Goal: Task Accomplishment & Management: Manage account settings

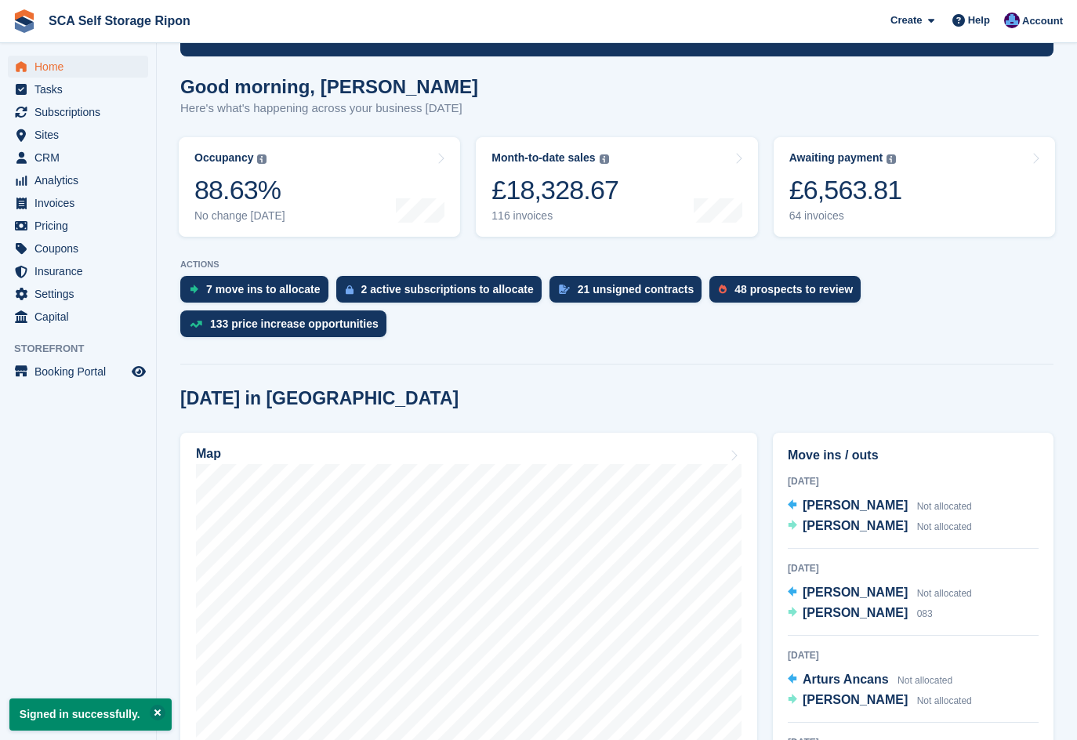
scroll to position [157, 0]
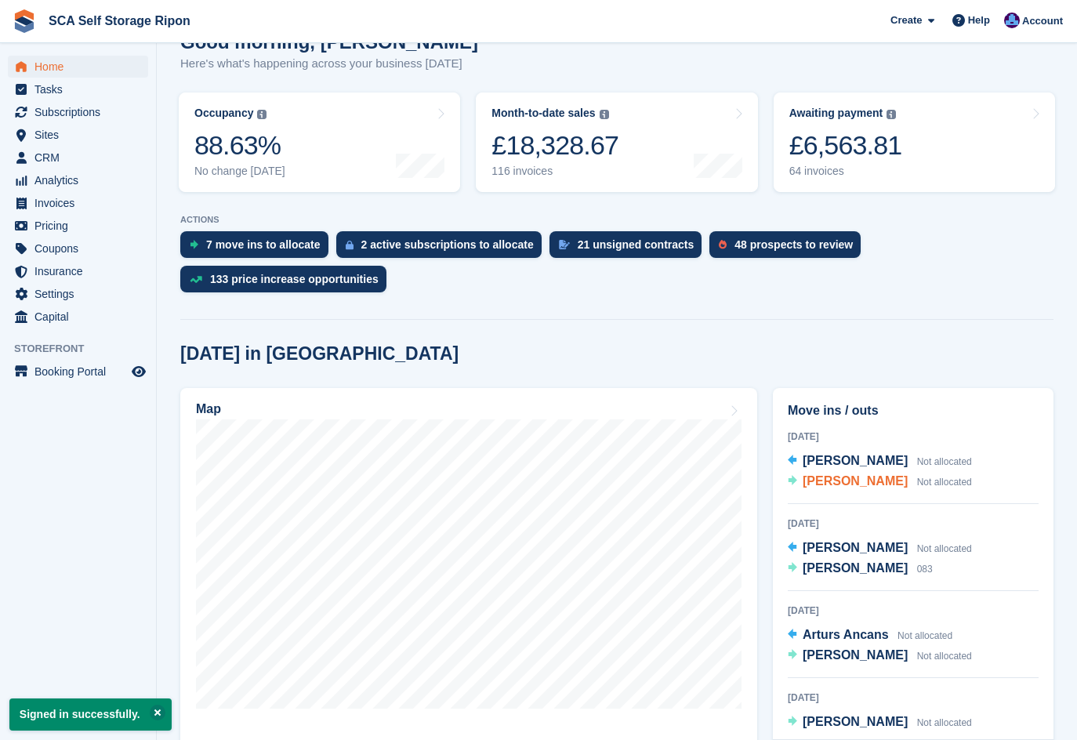
click at [827, 474] on span "[PERSON_NAME]" at bounding box center [855, 480] width 105 height 13
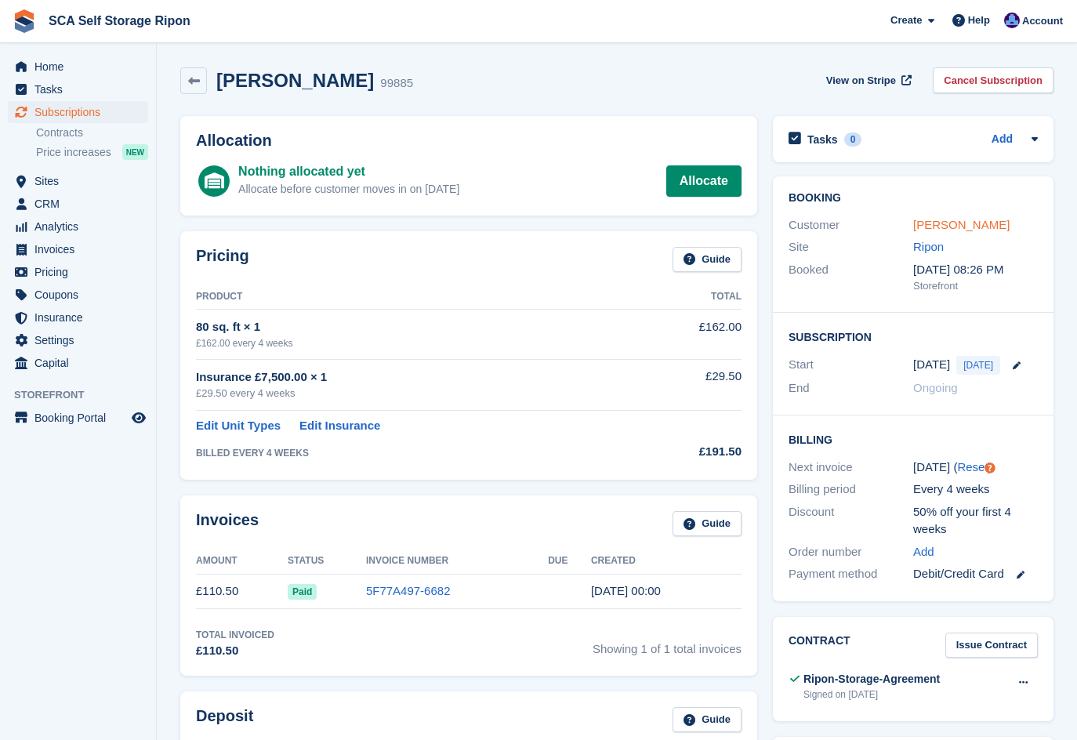
click at [947, 222] on link "[PERSON_NAME]" at bounding box center [961, 224] width 96 height 13
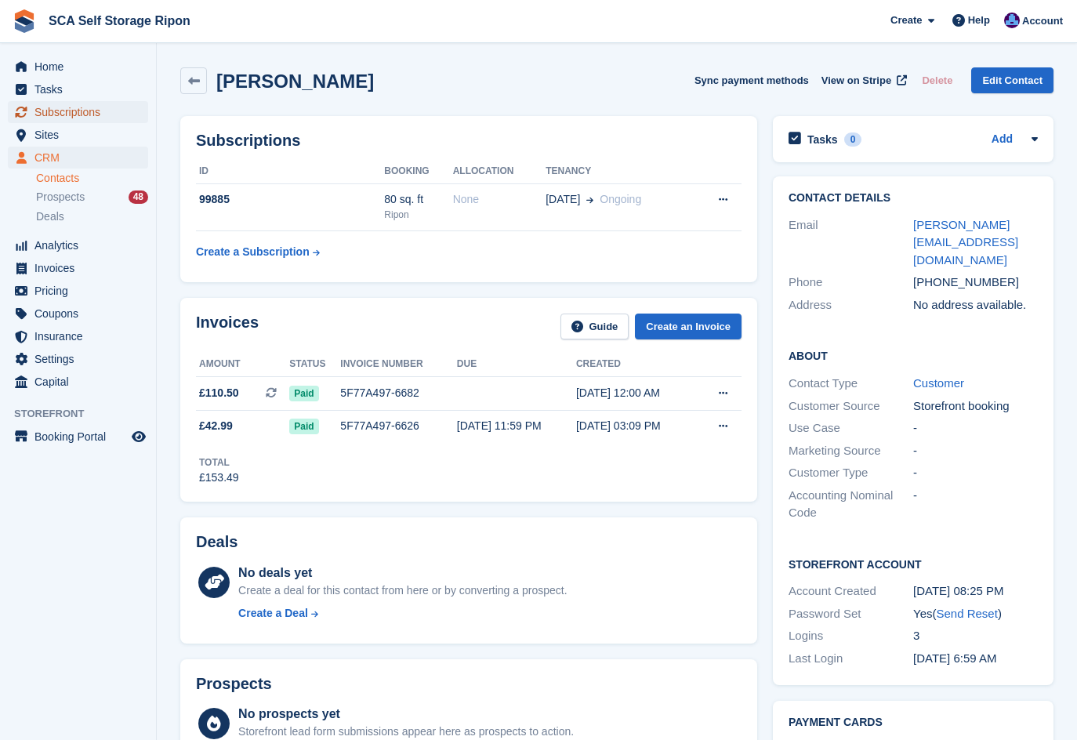
click at [64, 113] on span "Subscriptions" at bounding box center [81, 112] width 94 height 22
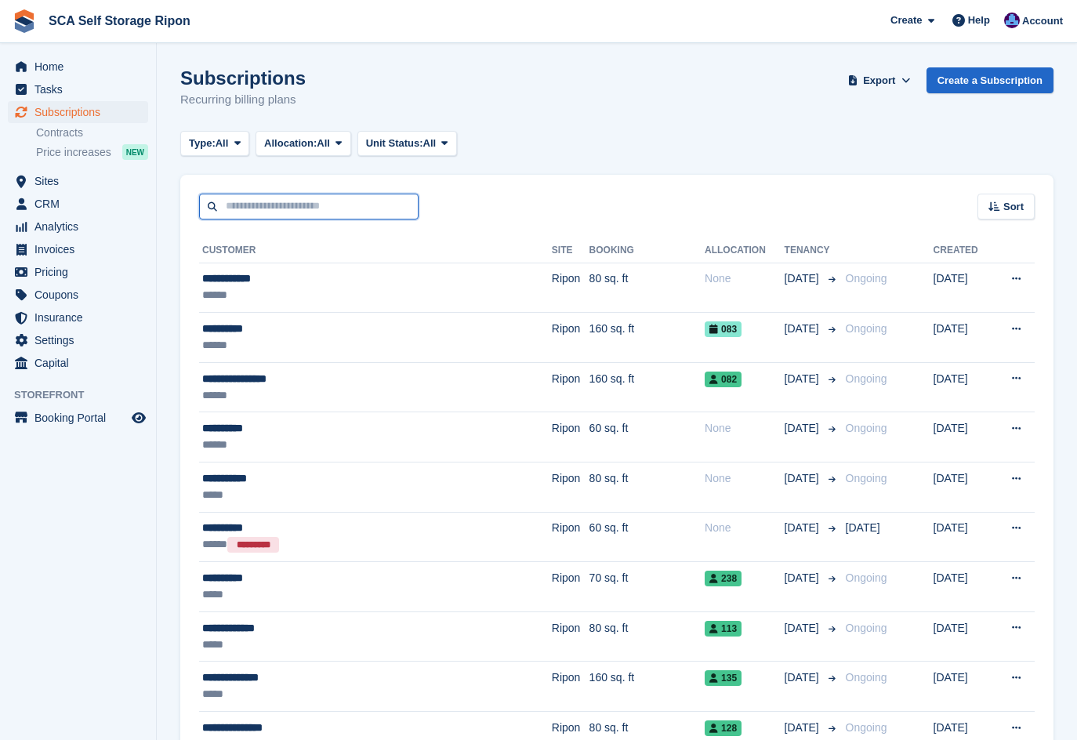
click at [243, 211] on input "text" at bounding box center [309, 207] width 220 height 26
type input "*****"
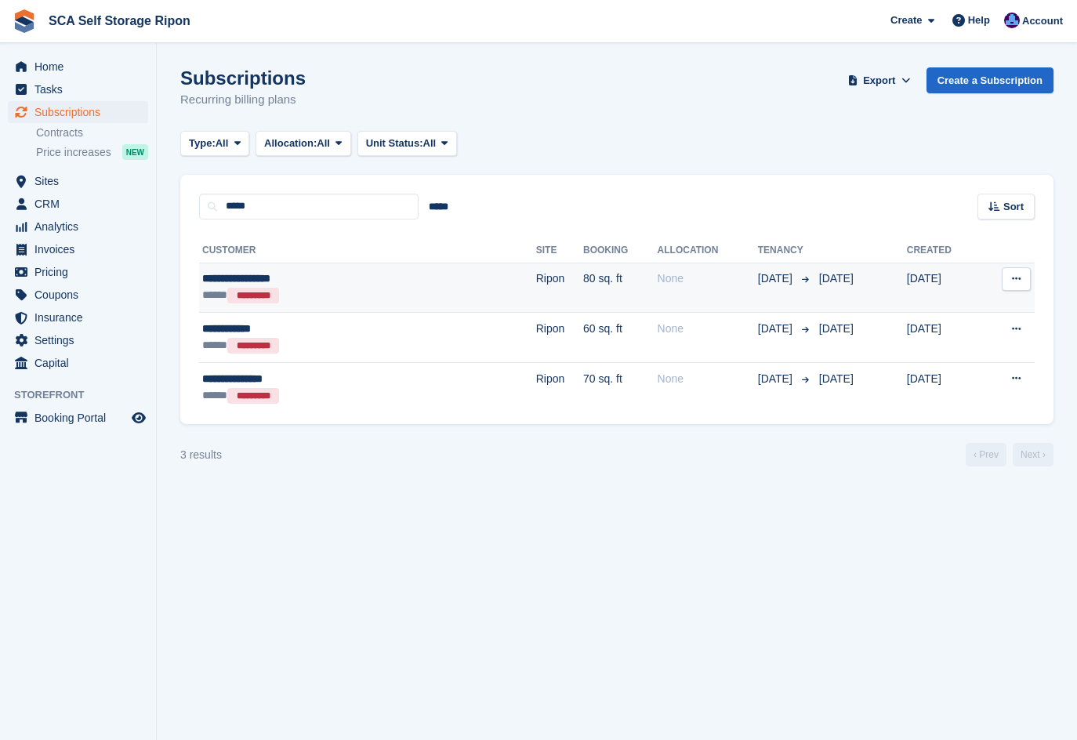
click at [366, 286] on div "**********" at bounding box center [302, 278] width 201 height 16
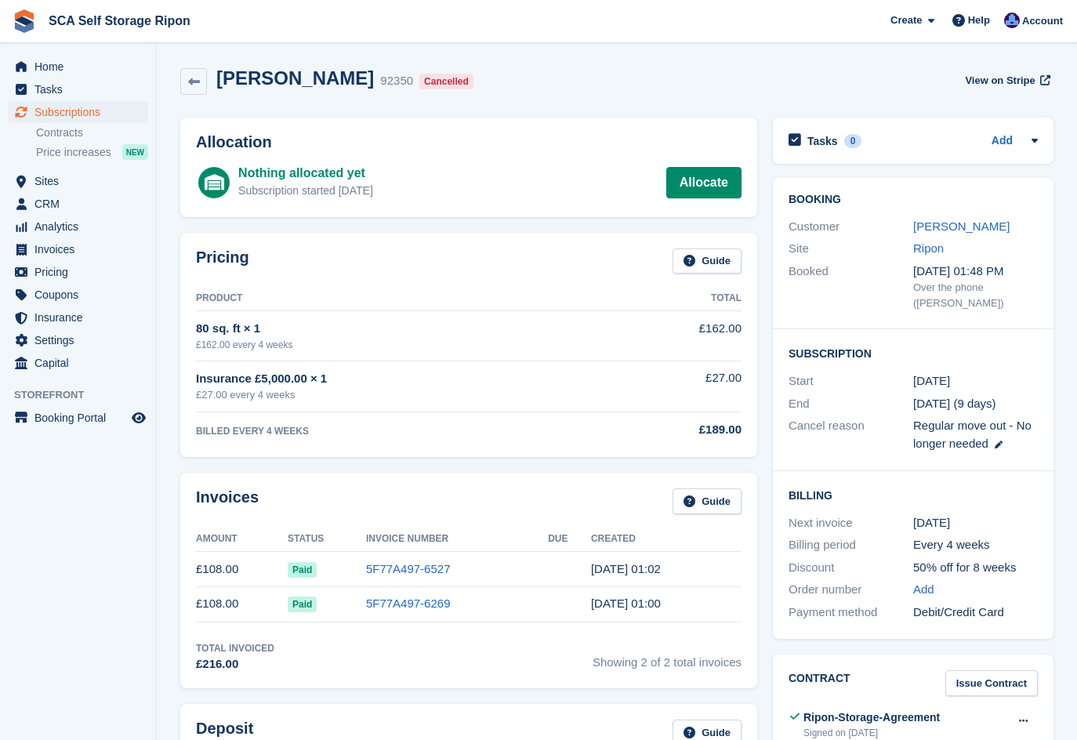
click at [481, 327] on div "80 sq. ft × 1" at bounding box center [402, 329] width 412 height 18
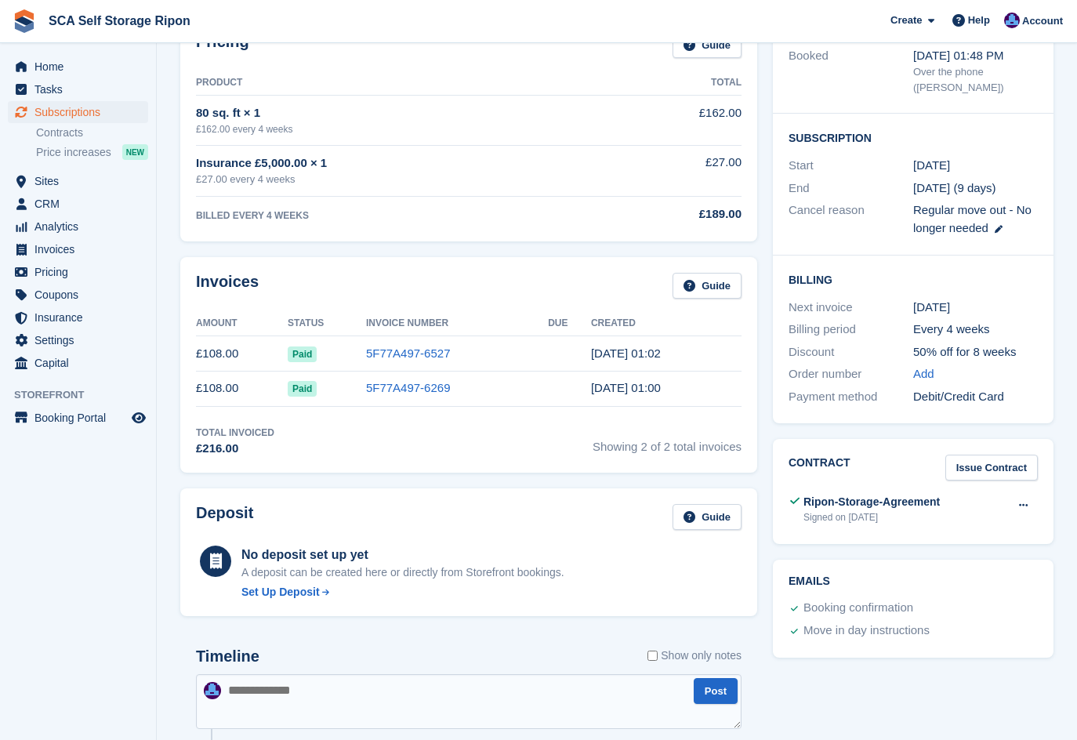
scroll to position [157, 0]
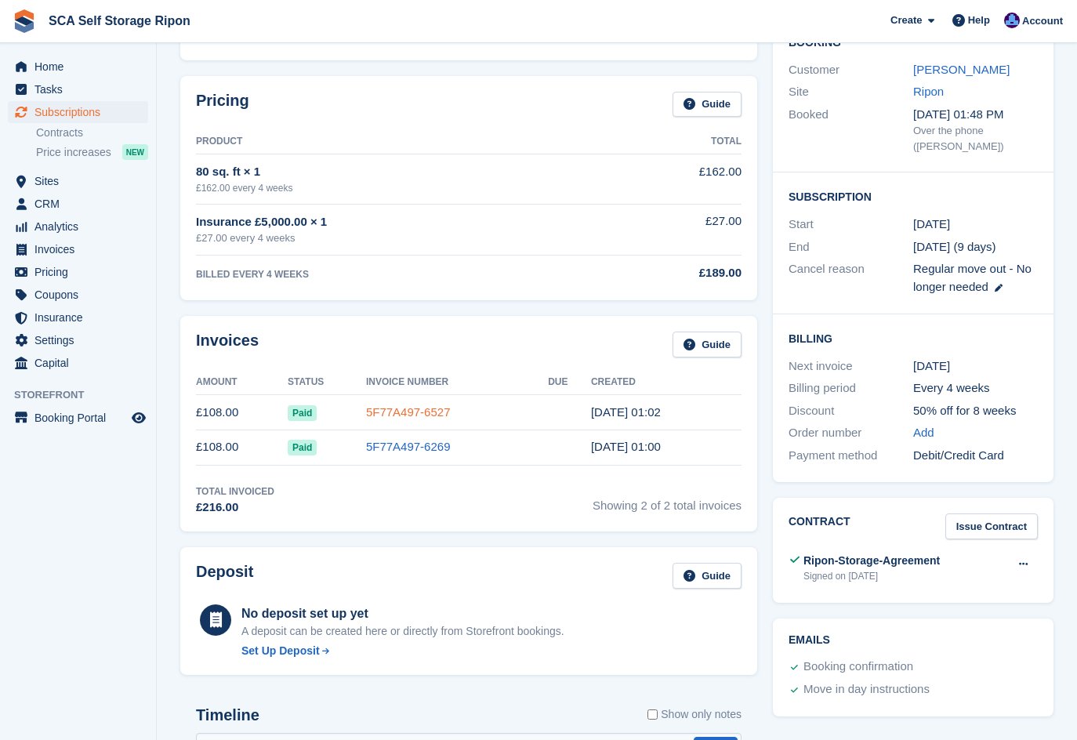
click at [392, 415] on link "5F77A497-6527" at bounding box center [408, 411] width 85 height 13
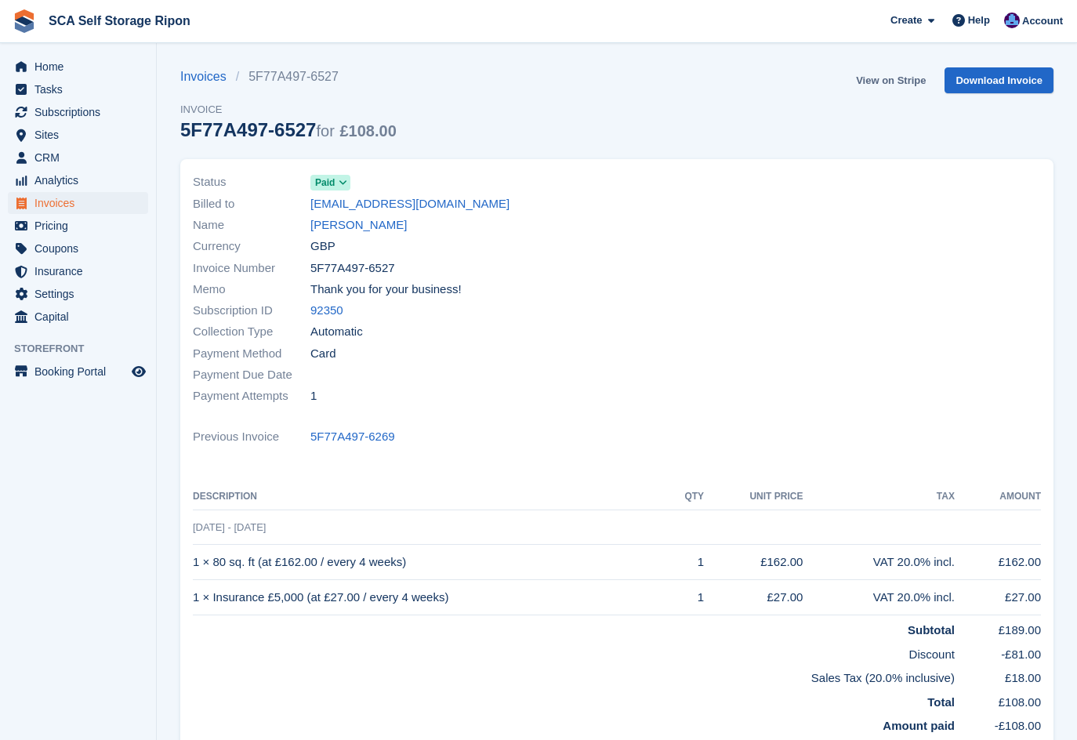
click at [896, 78] on link "View on Stripe" at bounding box center [891, 80] width 82 height 26
click at [873, 80] on link "View on Stripe" at bounding box center [891, 80] width 82 height 26
click at [383, 229] on link "Suzannah Franklin" at bounding box center [358, 225] width 96 height 18
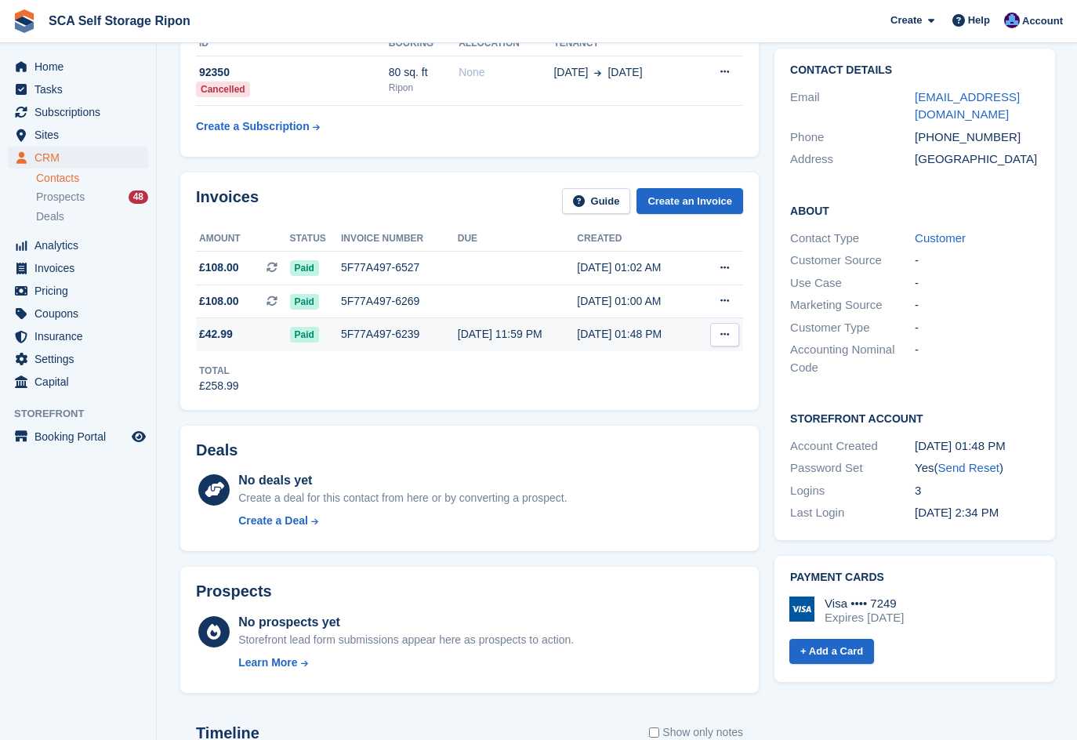
scroll to position [274, 0]
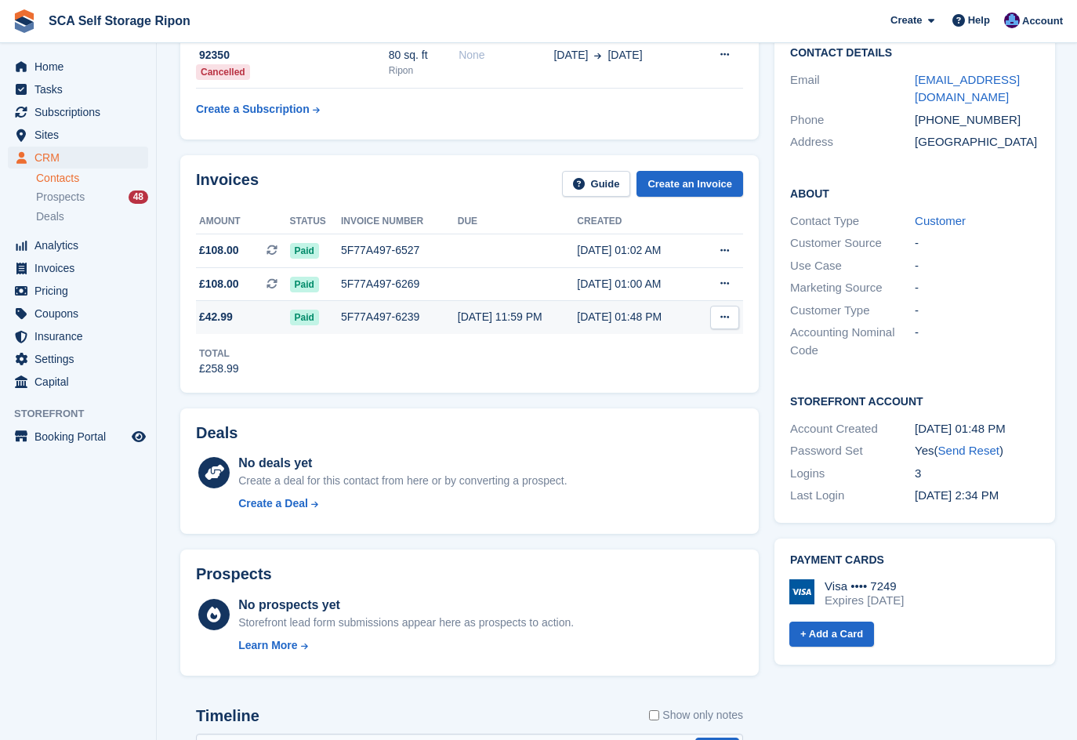
click at [347, 313] on div "5F77A497-6239" at bounding box center [399, 317] width 117 height 16
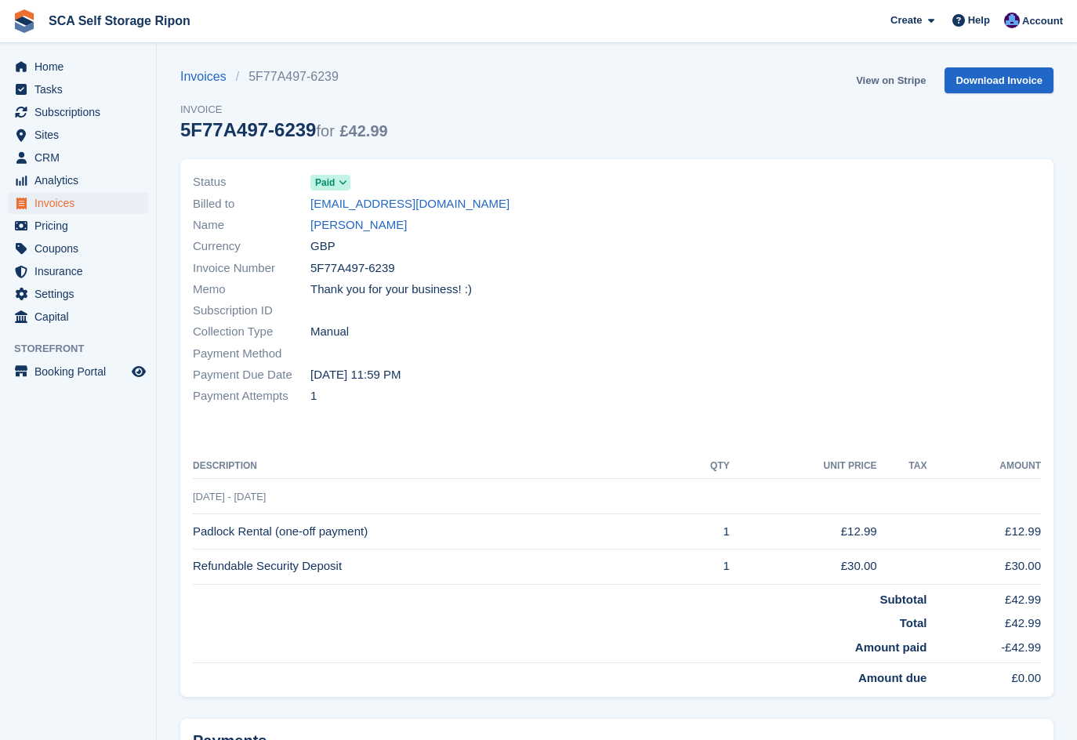
click at [904, 84] on link "View on Stripe" at bounding box center [891, 80] width 82 height 26
click at [60, 72] on span "Home" at bounding box center [81, 67] width 94 height 22
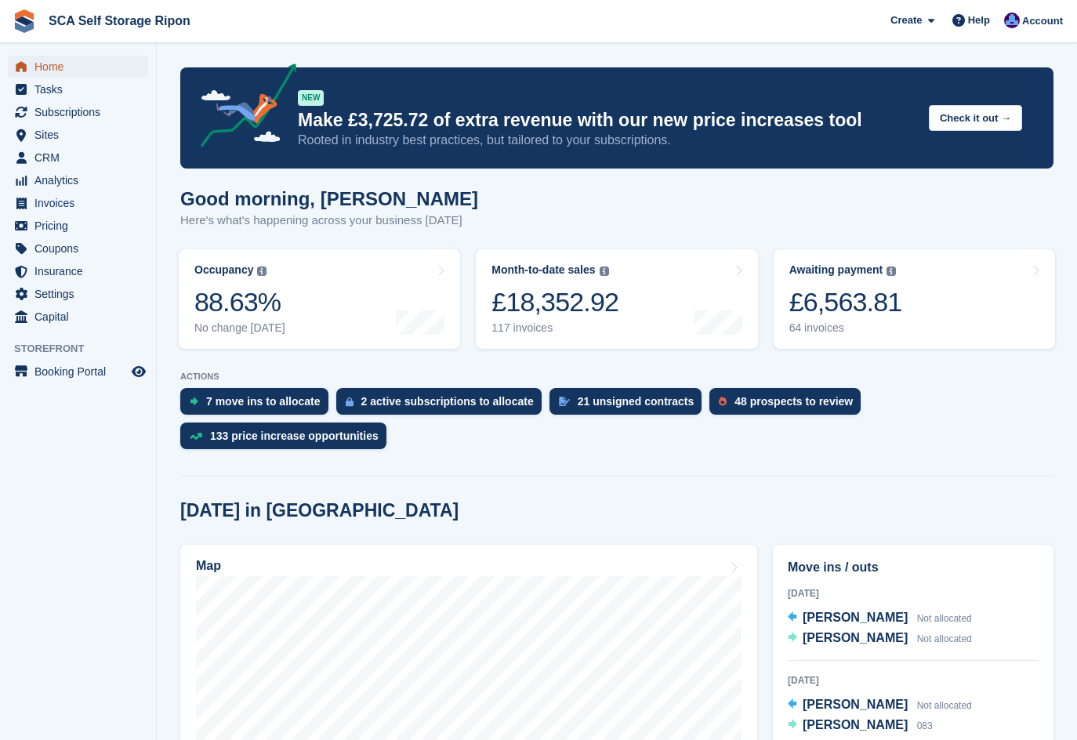
click at [82, 71] on span "Home" at bounding box center [81, 67] width 94 height 22
